Goal: Task Accomplishment & Management: Manage account settings

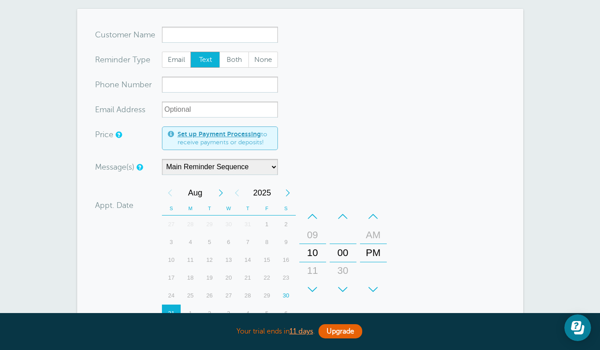
scroll to position [1, 0]
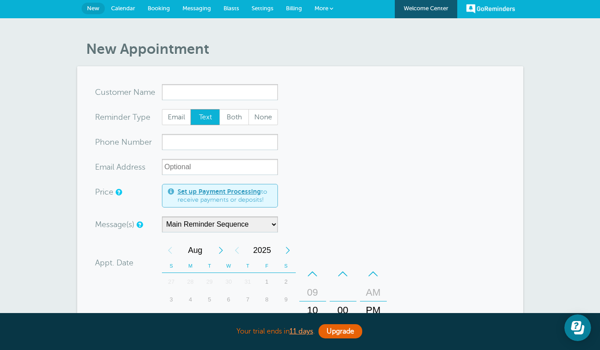
click at [126, 12] on link "Calendar" at bounding box center [123, 9] width 37 height 20
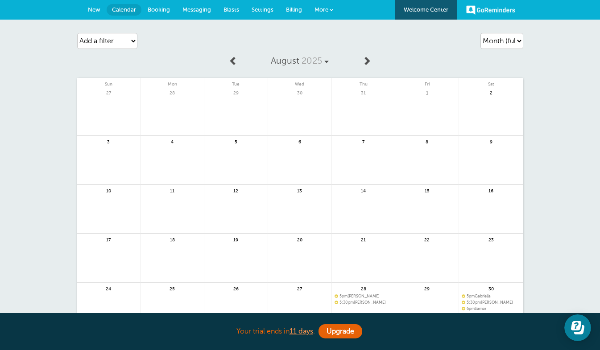
click at [317, 14] on link "More" at bounding box center [323, 10] width 31 height 20
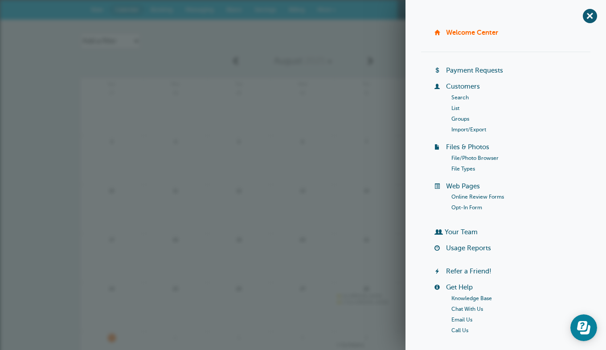
click at [472, 208] on link "Opt-In Form" at bounding box center [467, 208] width 31 height 6
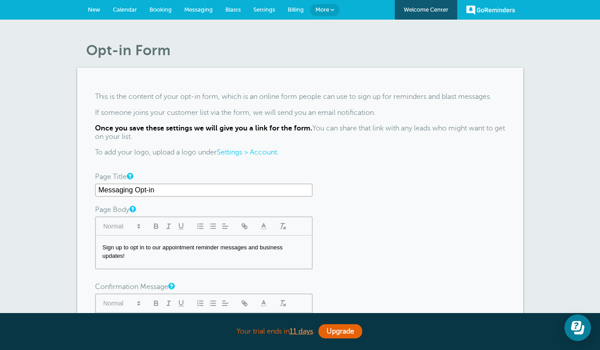
click at [266, 9] on span "Settings" at bounding box center [264, 9] width 22 height 7
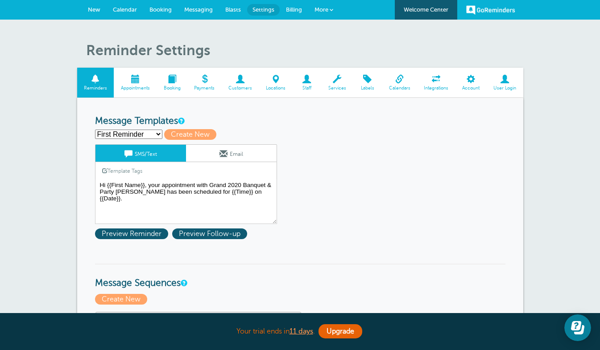
click at [168, 86] on span "Booking" at bounding box center [172, 88] width 22 height 5
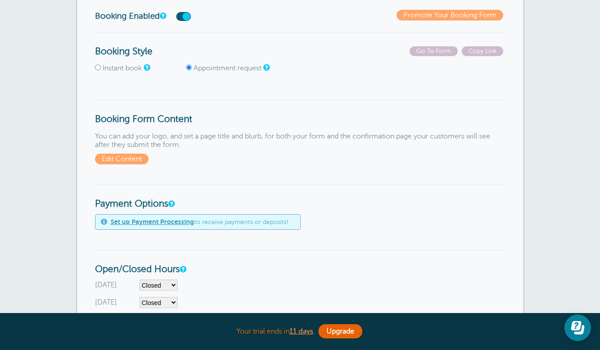
scroll to position [104, 0]
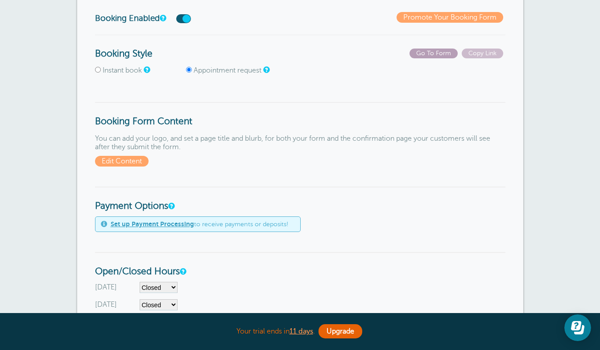
click at [440, 58] on span "Go To Form" at bounding box center [433, 54] width 48 height 10
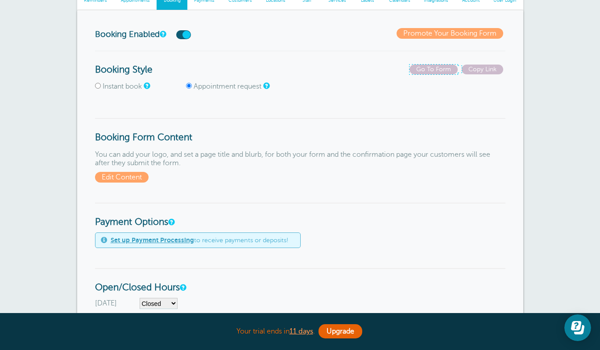
scroll to position [0, 0]
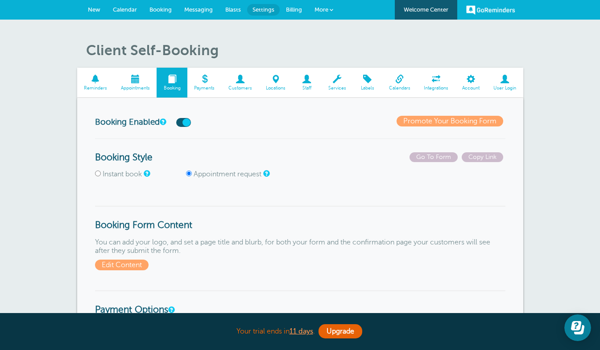
click at [206, 8] on span "Messaging" at bounding box center [198, 9] width 29 height 7
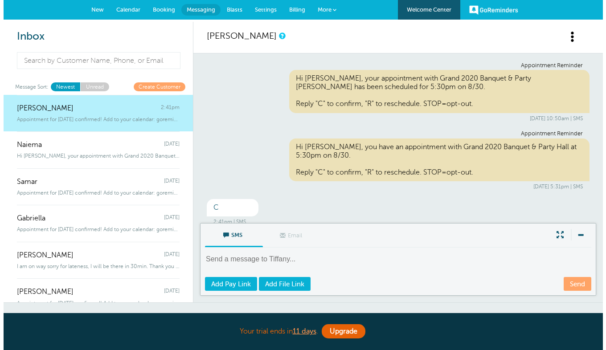
scroll to position [62, 0]
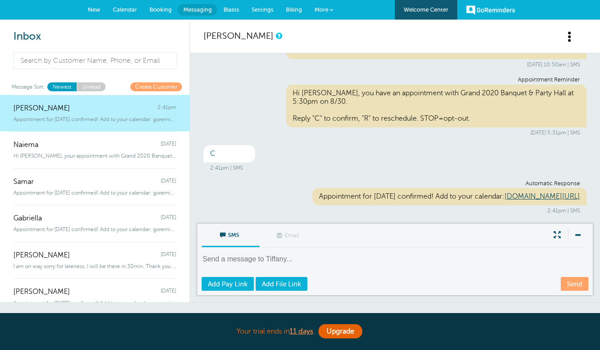
click at [333, 12] on span at bounding box center [332, 10] width 4 height 4
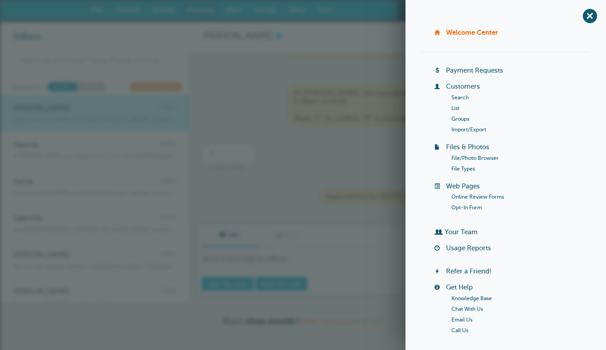
click at [455, 87] on link "Customers" at bounding box center [463, 86] width 34 height 7
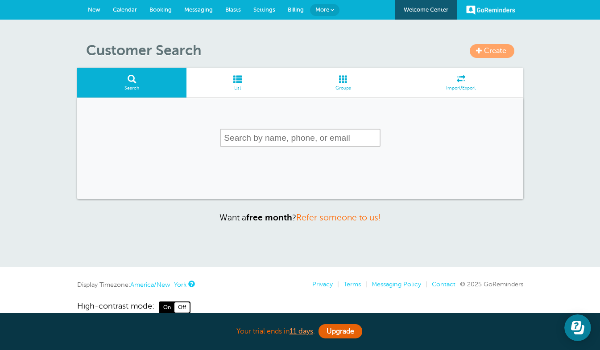
click at [247, 81] on span at bounding box center [237, 79] width 102 height 8
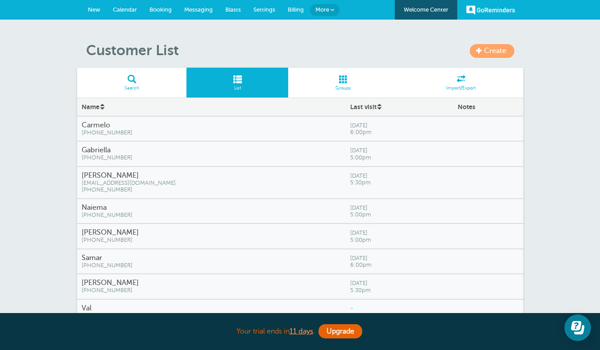
click at [395, 131] on span "6:00pm" at bounding box center [399, 132] width 99 height 7
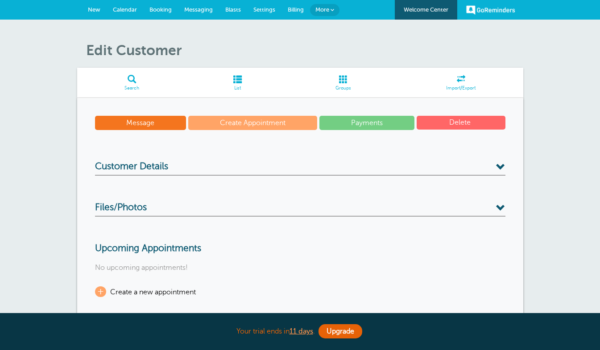
click at [449, 124] on button "Delete" at bounding box center [460, 123] width 89 height 14
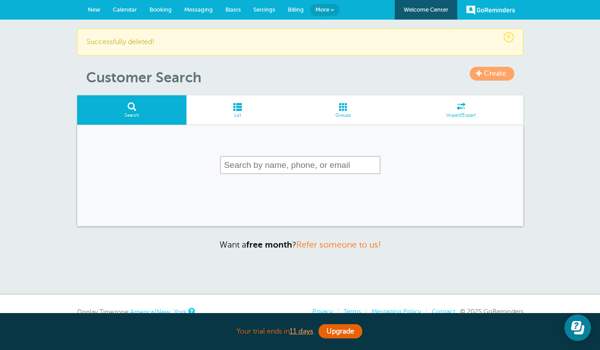
click at [252, 110] on span at bounding box center [237, 107] width 102 height 8
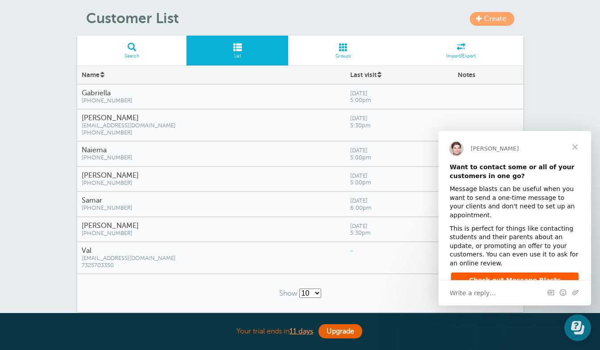
scroll to position [30, 0]
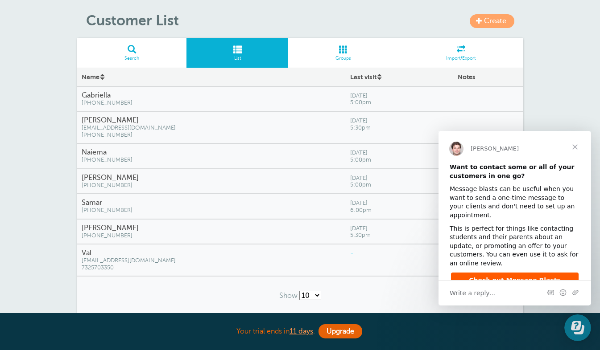
click at [578, 143] on span "Close" at bounding box center [575, 147] width 32 height 32
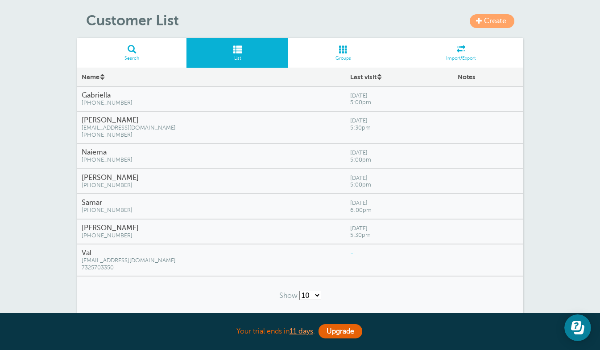
click at [483, 99] on div at bounding box center [488, 99] width 70 height 25
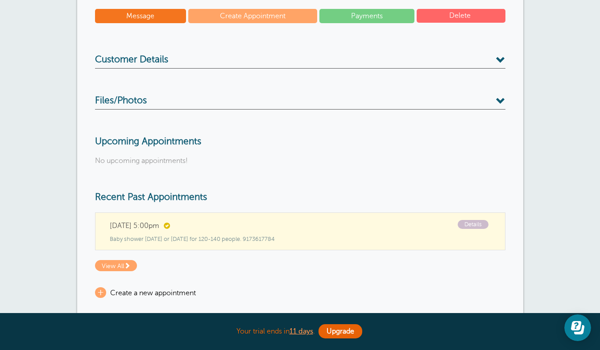
scroll to position [106, 0]
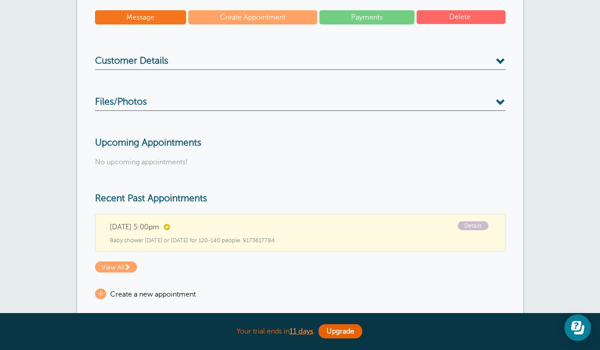
click at [488, 60] on h3 "Customer Details" at bounding box center [300, 63] width 410 height 14
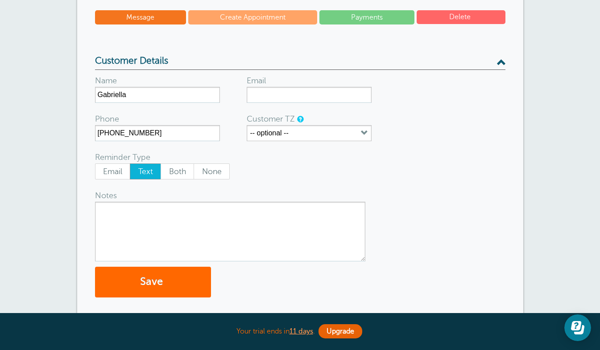
click at [488, 60] on h3 "Customer Details" at bounding box center [300, 63] width 410 height 14
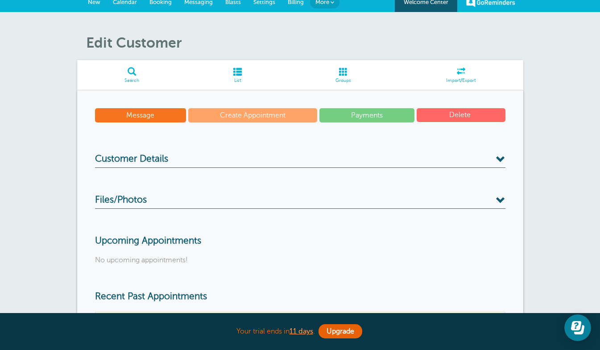
scroll to position [0, 0]
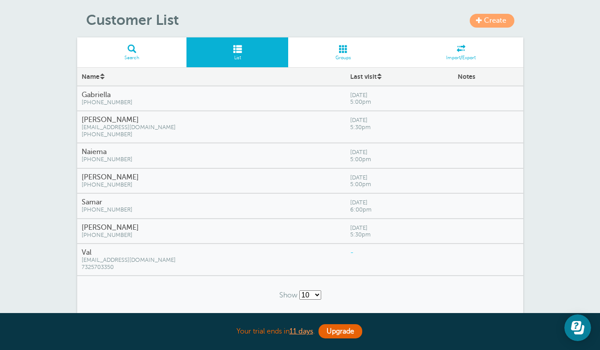
scroll to position [30, 0]
click at [364, 97] on span "Saturday, Aug. 30" at bounding box center [399, 96] width 99 height 7
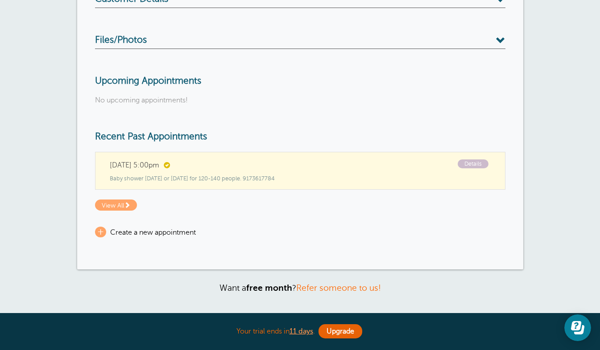
scroll to position [169, 0]
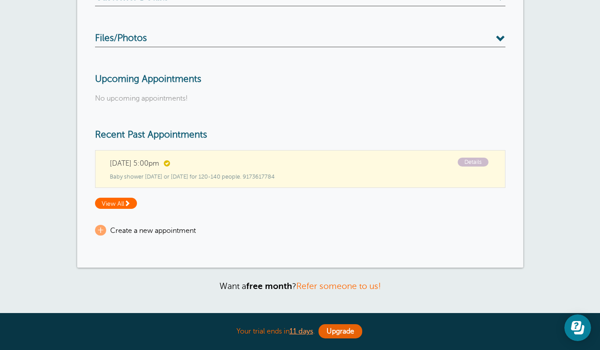
click at [120, 204] on span "View All" at bounding box center [116, 203] width 42 height 11
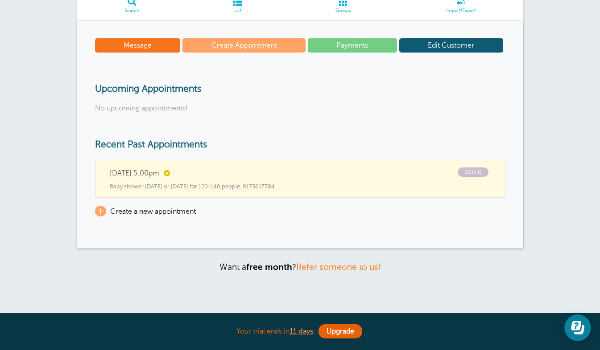
scroll to position [92, 0]
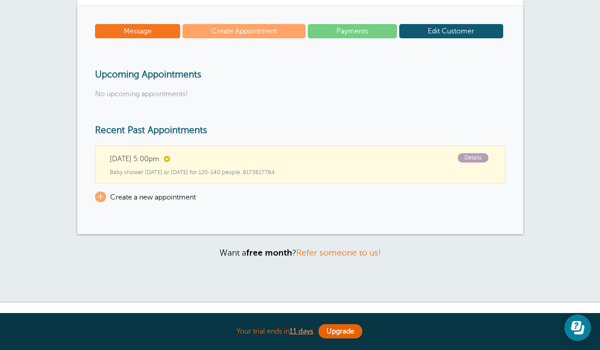
click at [469, 159] on span "Details" at bounding box center [472, 157] width 31 height 9
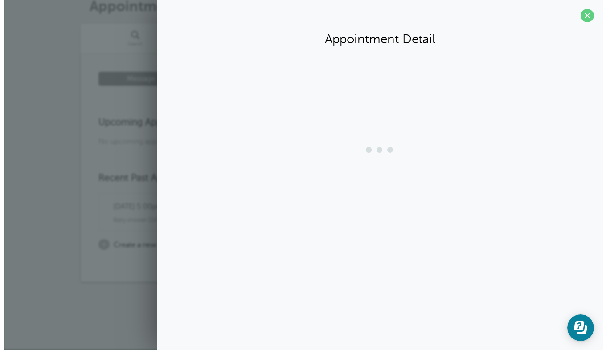
scroll to position [44, 0]
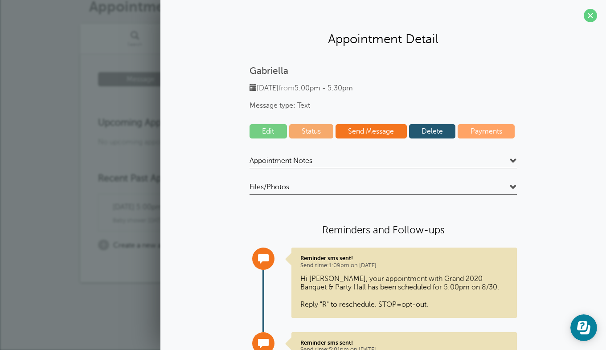
click at [469, 159] on h4 "Appointment Notes" at bounding box center [384, 163] width 268 height 12
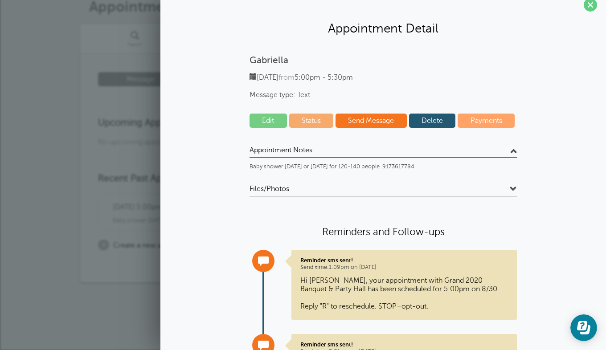
scroll to position [12, 0]
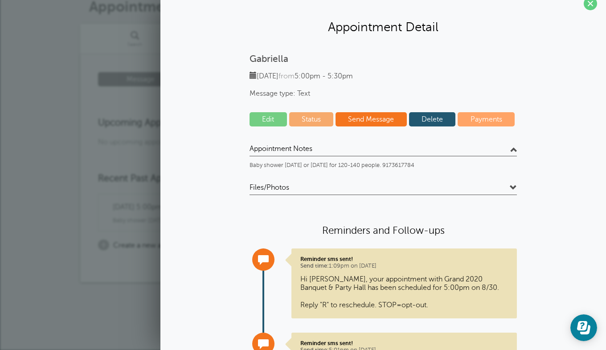
click at [352, 149] on h4 "Appointment Notes" at bounding box center [384, 150] width 268 height 12
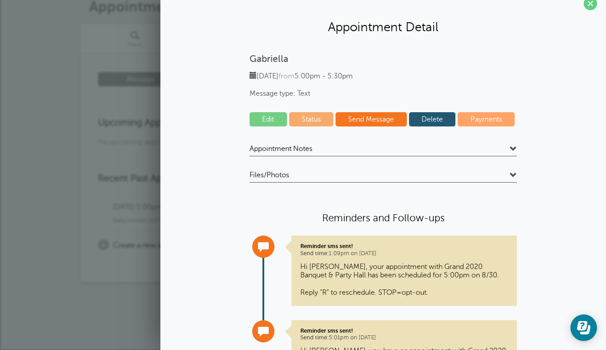
click at [352, 149] on h4 "Appointment Notes" at bounding box center [384, 150] width 268 height 12
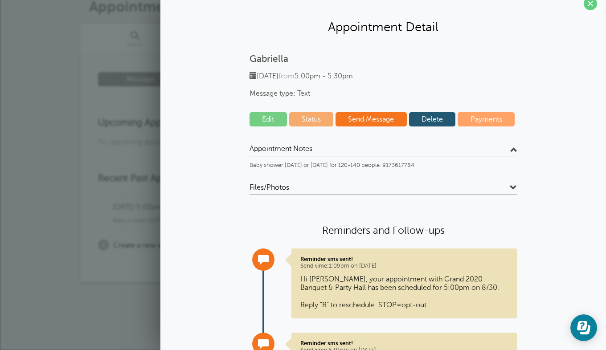
click at [316, 121] on link "Status" at bounding box center [311, 119] width 45 height 14
select select "confirmed"
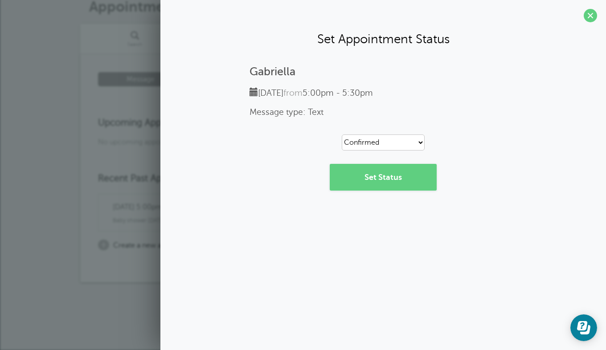
scroll to position [0, 0]
click at [593, 19] on span at bounding box center [590, 15] width 13 height 13
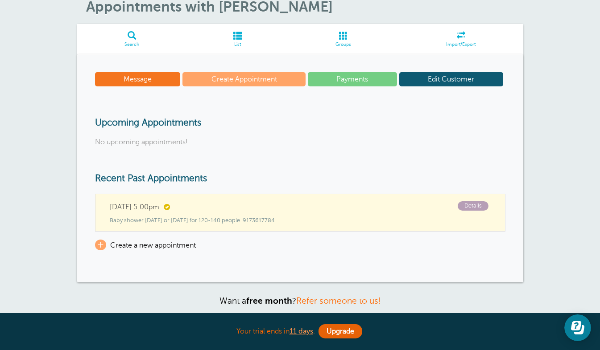
click at [467, 208] on span "Details" at bounding box center [472, 206] width 31 height 9
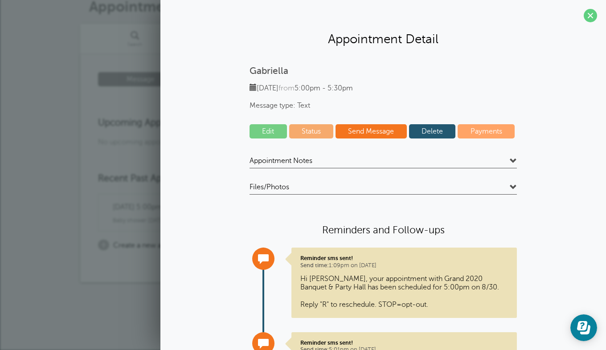
click at [501, 162] on h4 "Appointment Notes" at bounding box center [384, 163] width 268 height 12
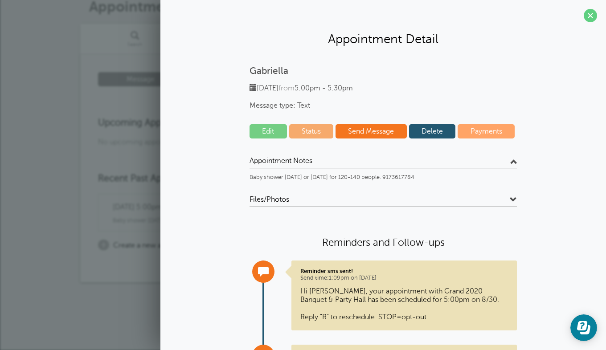
click at [501, 162] on h4 "Appointment Notes" at bounding box center [384, 163] width 268 height 12
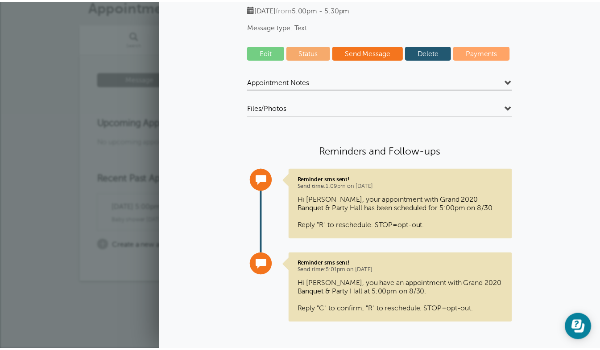
scroll to position [81, 0]
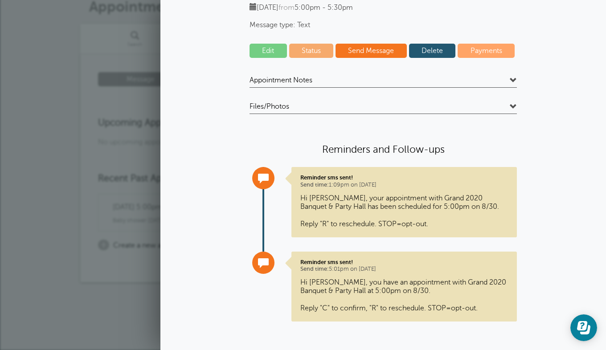
click at [82, 186] on div "Message Create Appointment Payments Edit Customer Upcoming Appointments No upco…" at bounding box center [303, 168] width 446 height 228
